Goal: Use online tool/utility: Utilize a website feature to perform a specific function

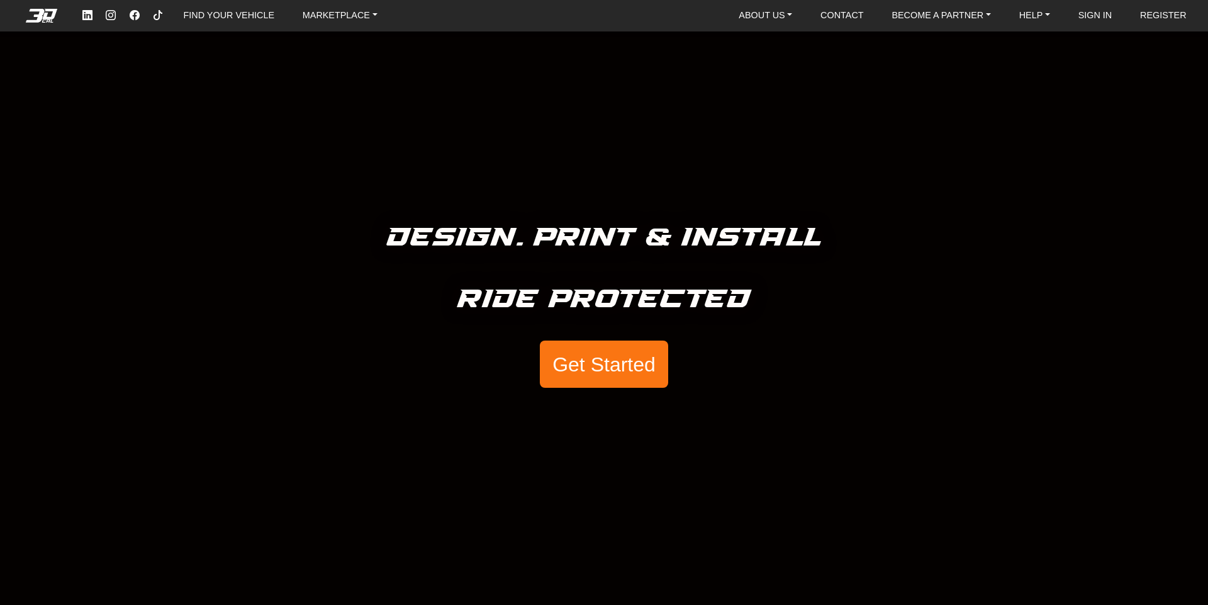
click at [600, 354] on button "Get Started" at bounding box center [604, 364] width 128 height 48
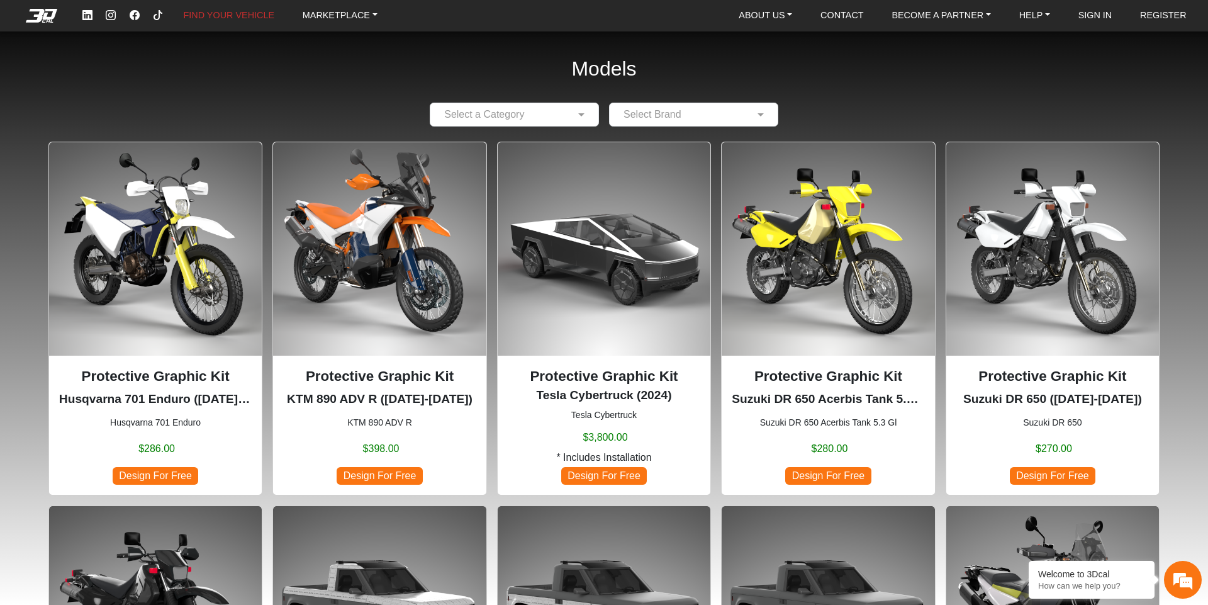
click at [157, 470] on span "Design For Free" at bounding box center [156, 475] width 86 height 17
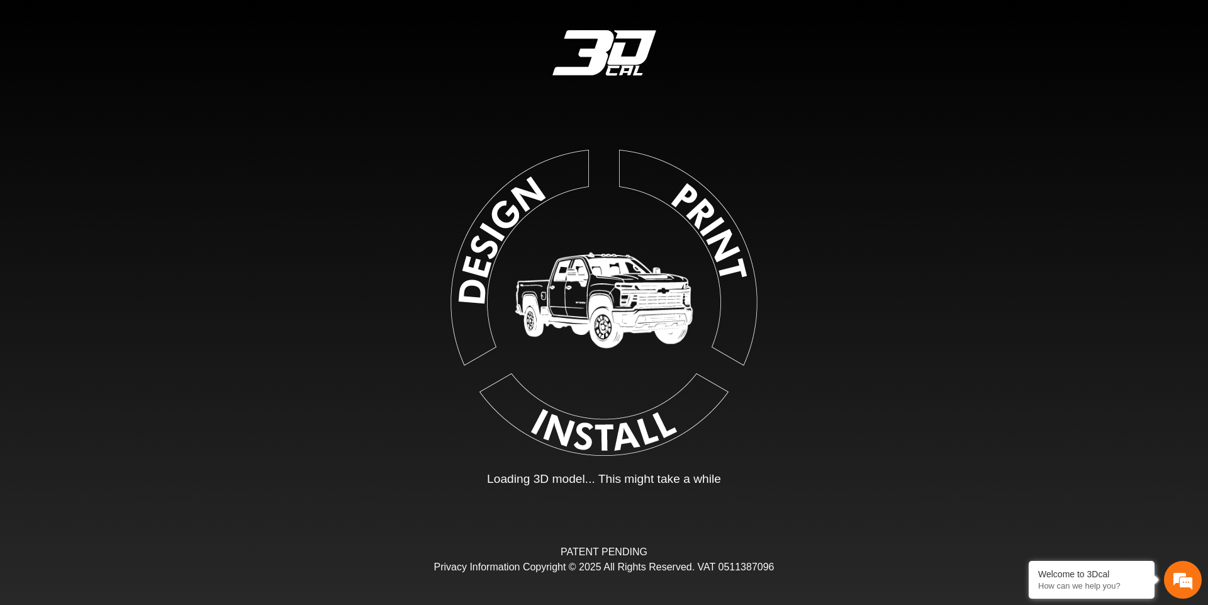
type input "*"
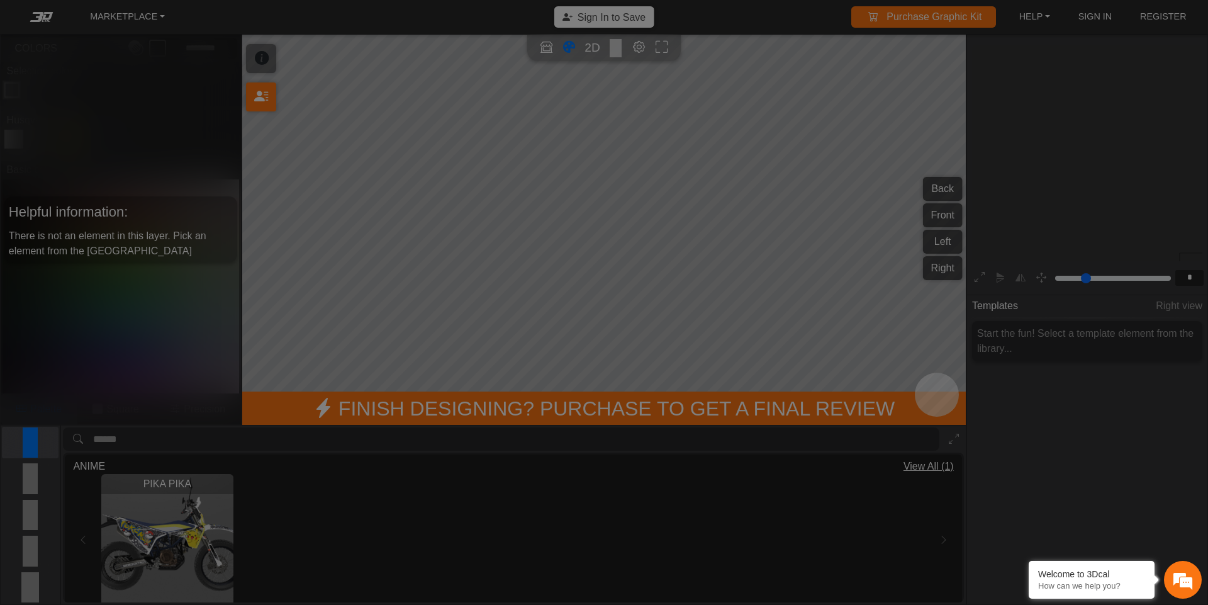
scroll to position [201, 194]
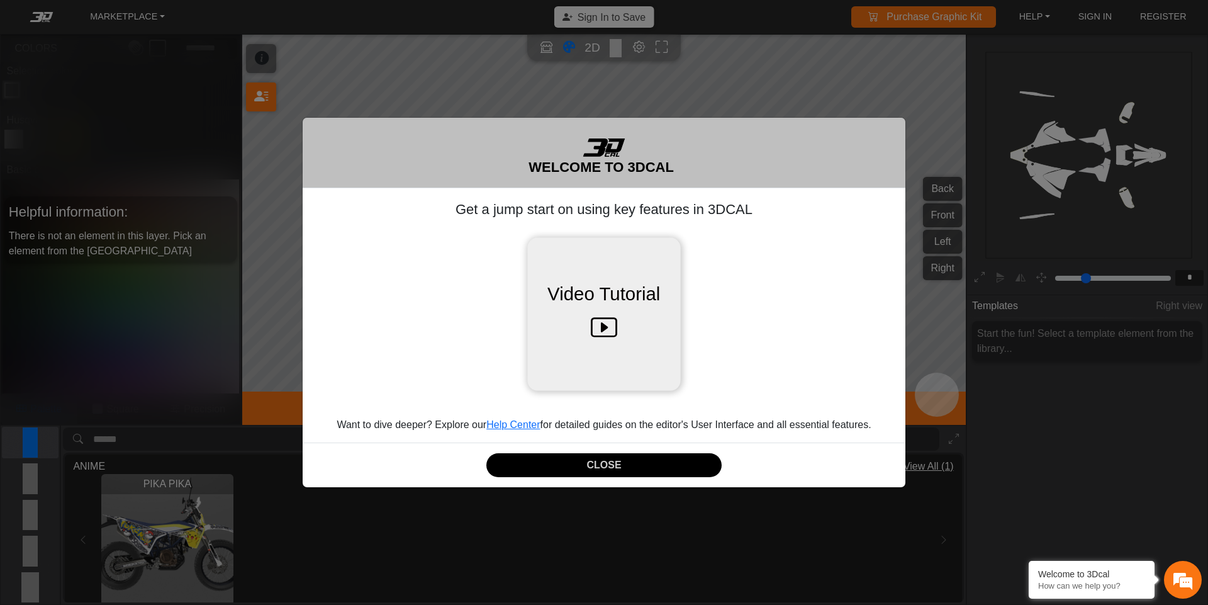
click at [601, 325] on icon at bounding box center [604, 328] width 26 height 40
